Goal: Transaction & Acquisition: Purchase product/service

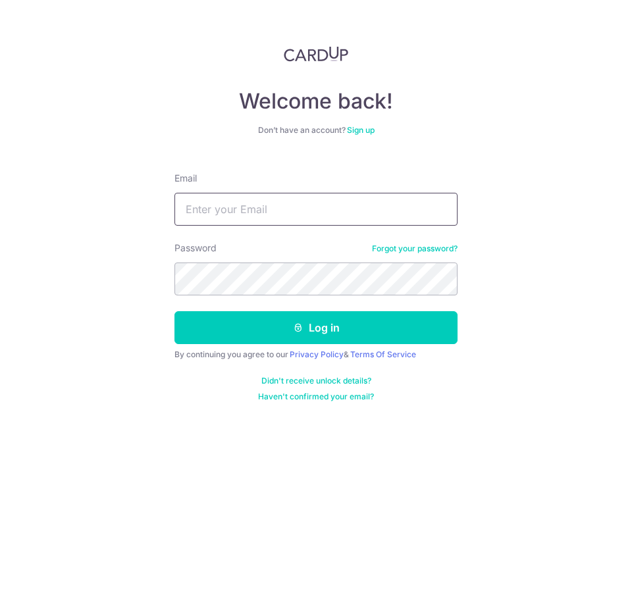
type input "[EMAIL_ADDRESS][DOMAIN_NAME]"
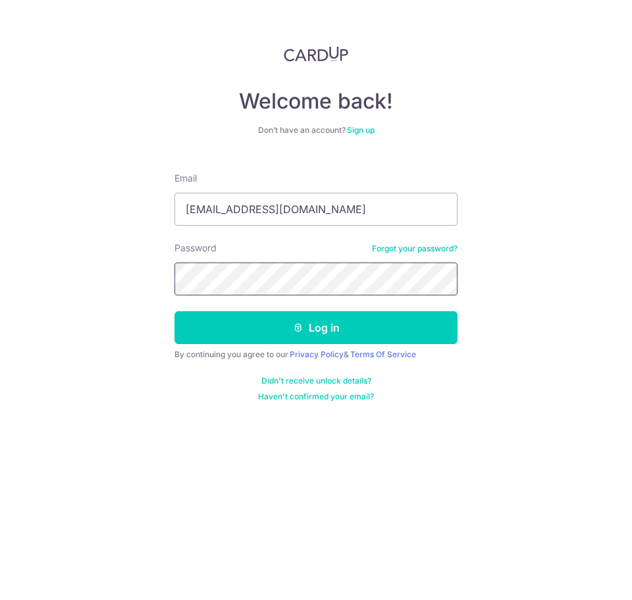
click at [316, 328] on button "Log in" at bounding box center [315, 327] width 283 height 33
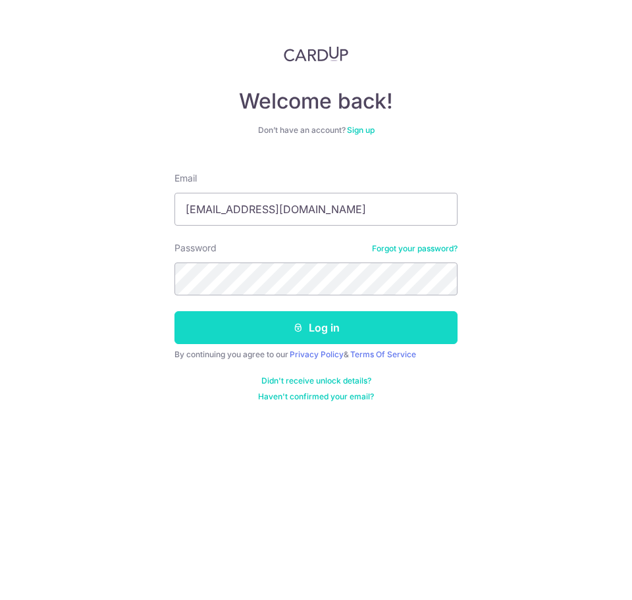
click at [298, 320] on button "Log in" at bounding box center [315, 327] width 283 height 33
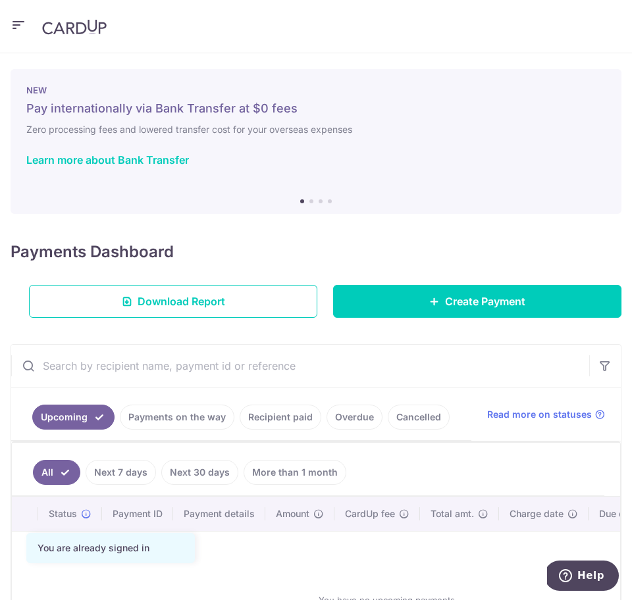
drag, startPoint x: 443, startPoint y: 304, endPoint x: 353, endPoint y: 230, distance: 116.3
click at [445, 304] on span "Create Payment" at bounding box center [485, 301] width 80 height 16
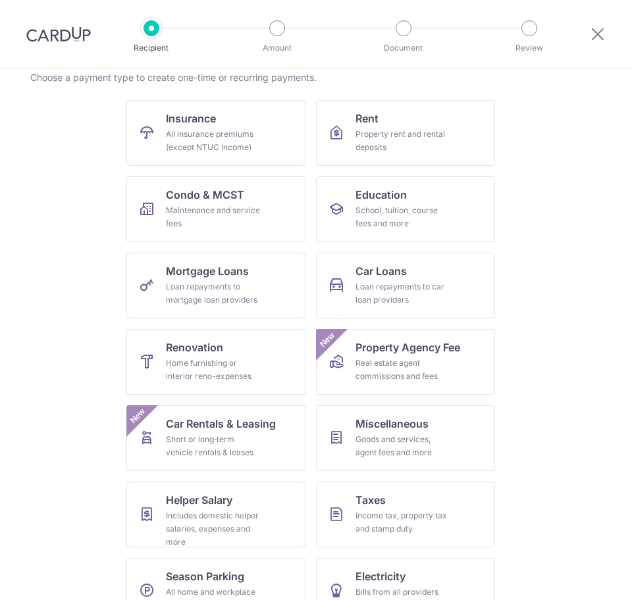
scroll to position [143, 0]
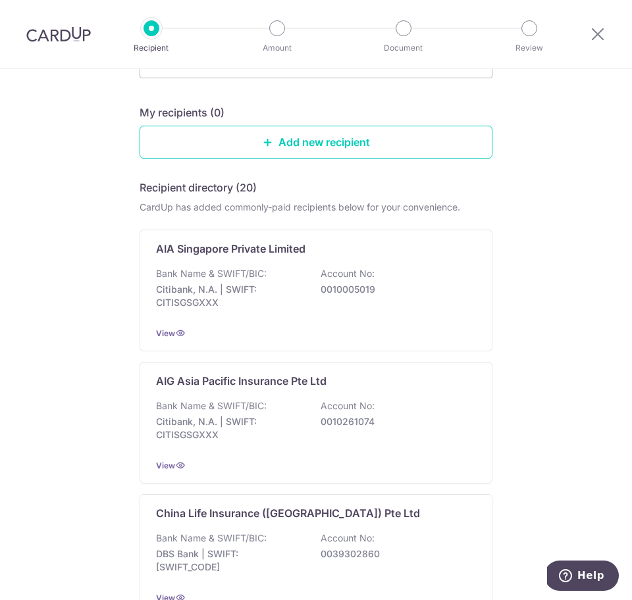
scroll to position [119, 0]
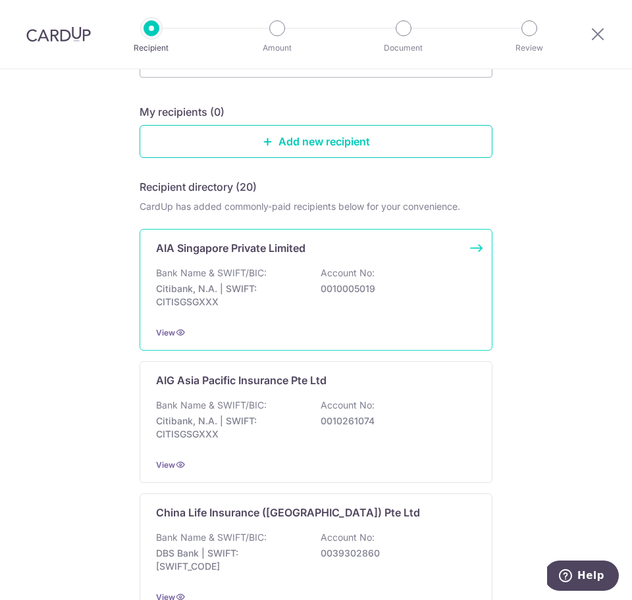
click at [247, 287] on p "Citibank, N.A. | SWIFT: CITISGSGXXX" at bounding box center [229, 295] width 147 height 26
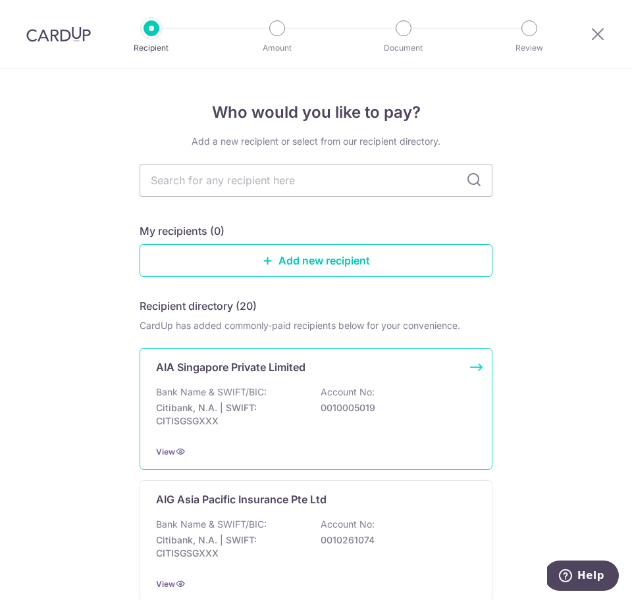
click at [304, 434] on div "AIA Singapore Private Limited Bank Name & SWIFT/BIC: Citibank, N.A. | SWIFT: CI…" at bounding box center [315, 409] width 353 height 122
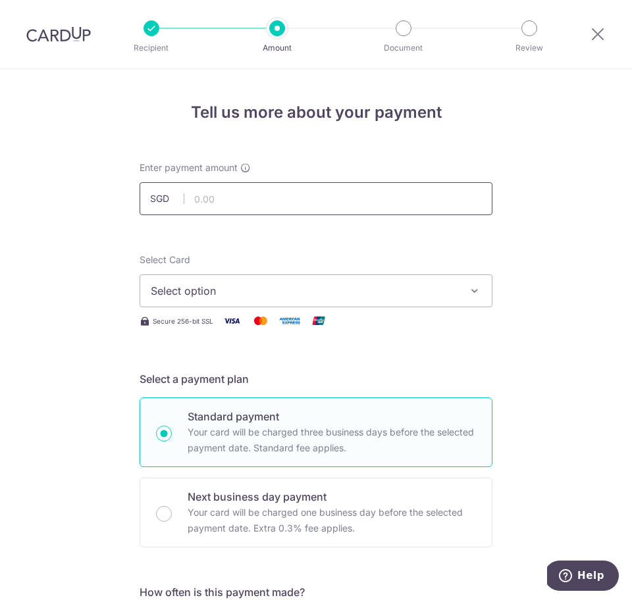
click at [222, 191] on input "text" at bounding box center [315, 198] width 353 height 33
click at [211, 195] on input "text" at bounding box center [315, 198] width 353 height 33
type input "297.80"
click at [230, 291] on span "Select option" at bounding box center [304, 291] width 307 height 16
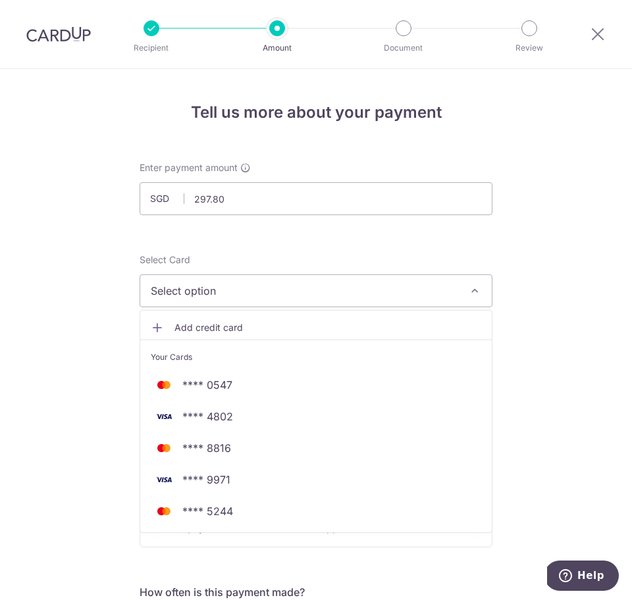
drag, startPoint x: 577, startPoint y: 118, endPoint x: 426, endPoint y: 41, distance: 169.8
